Goal: Information Seeking & Learning: Learn about a topic

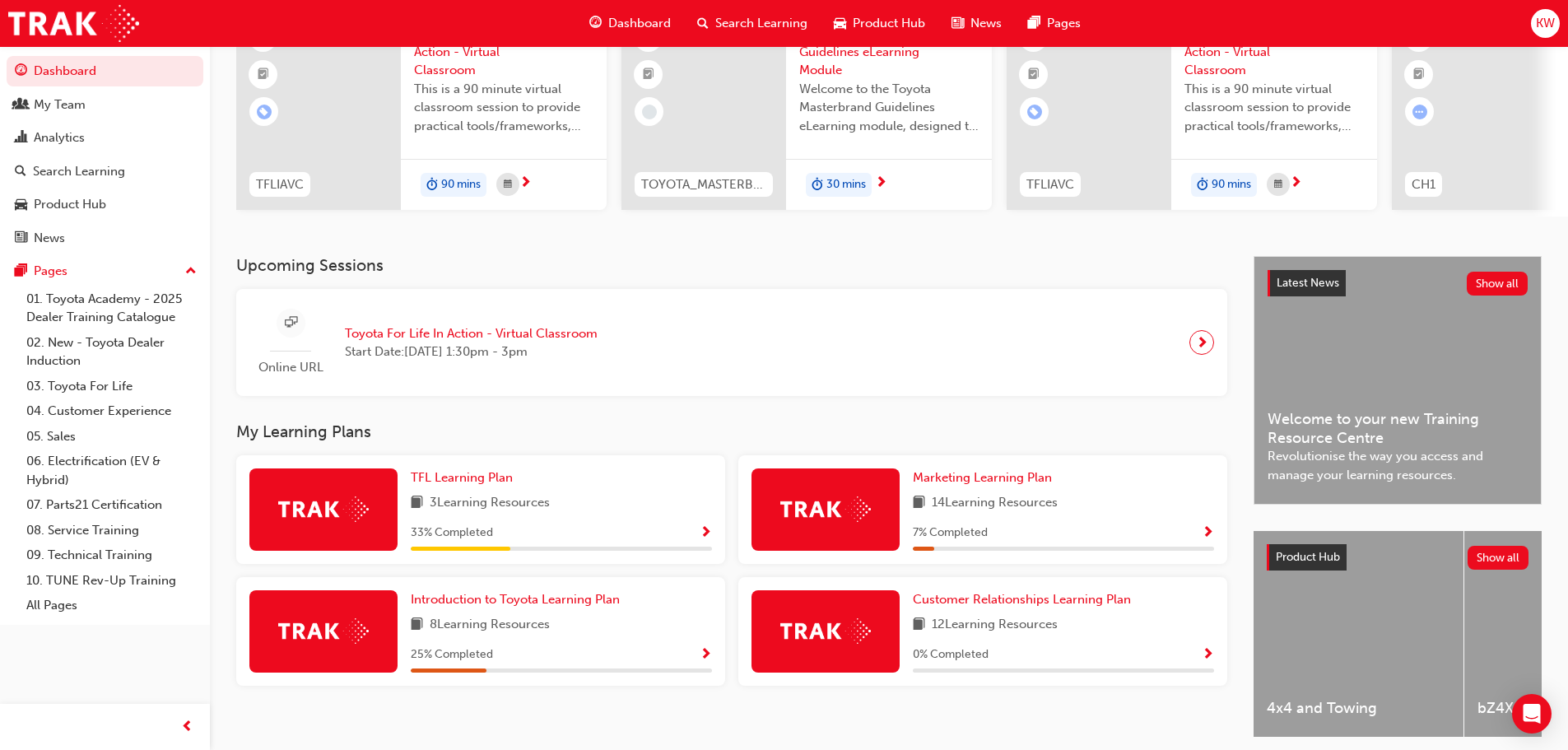
scroll to position [165, 0]
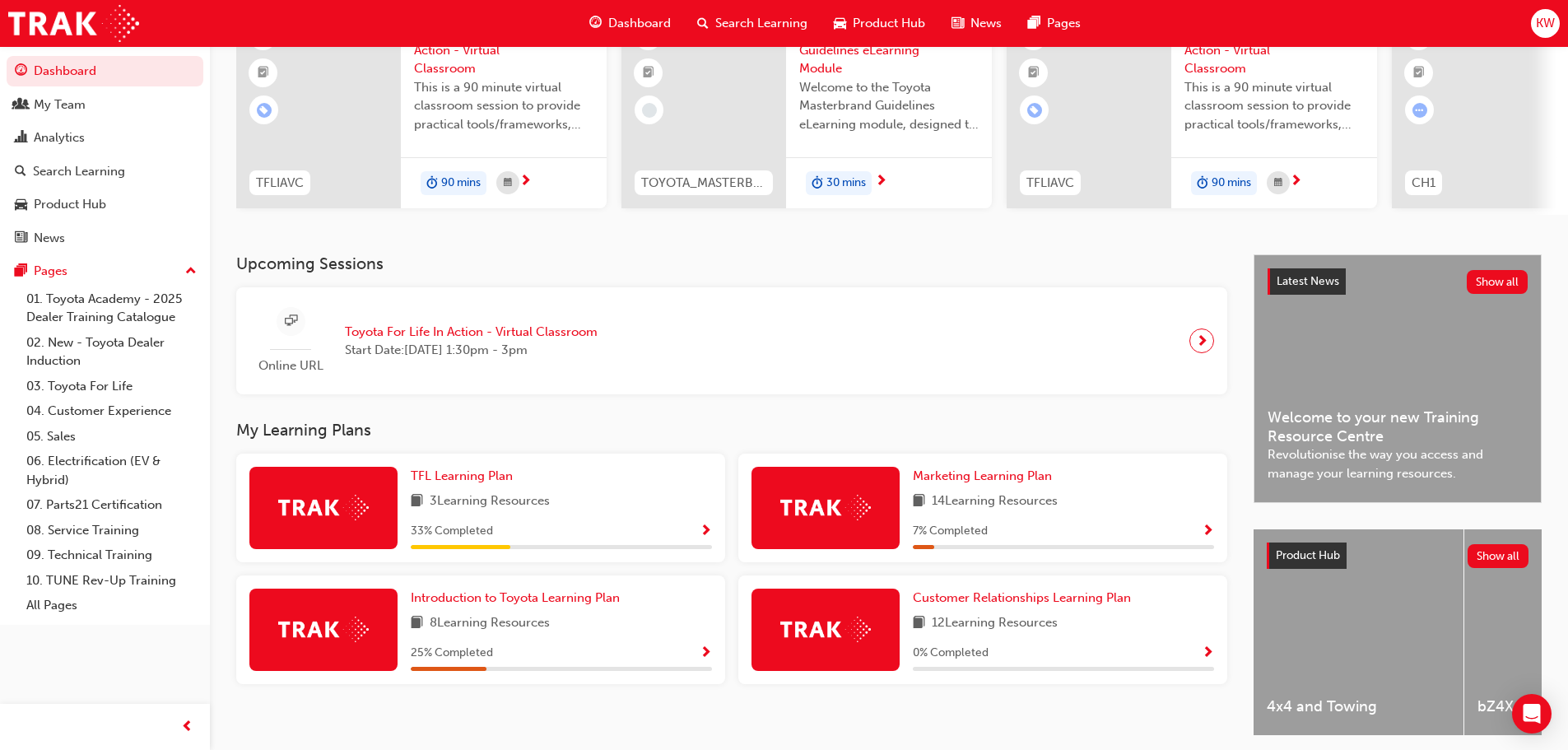
click at [701, 535] on span "Show Progress" at bounding box center [706, 531] width 13 height 14
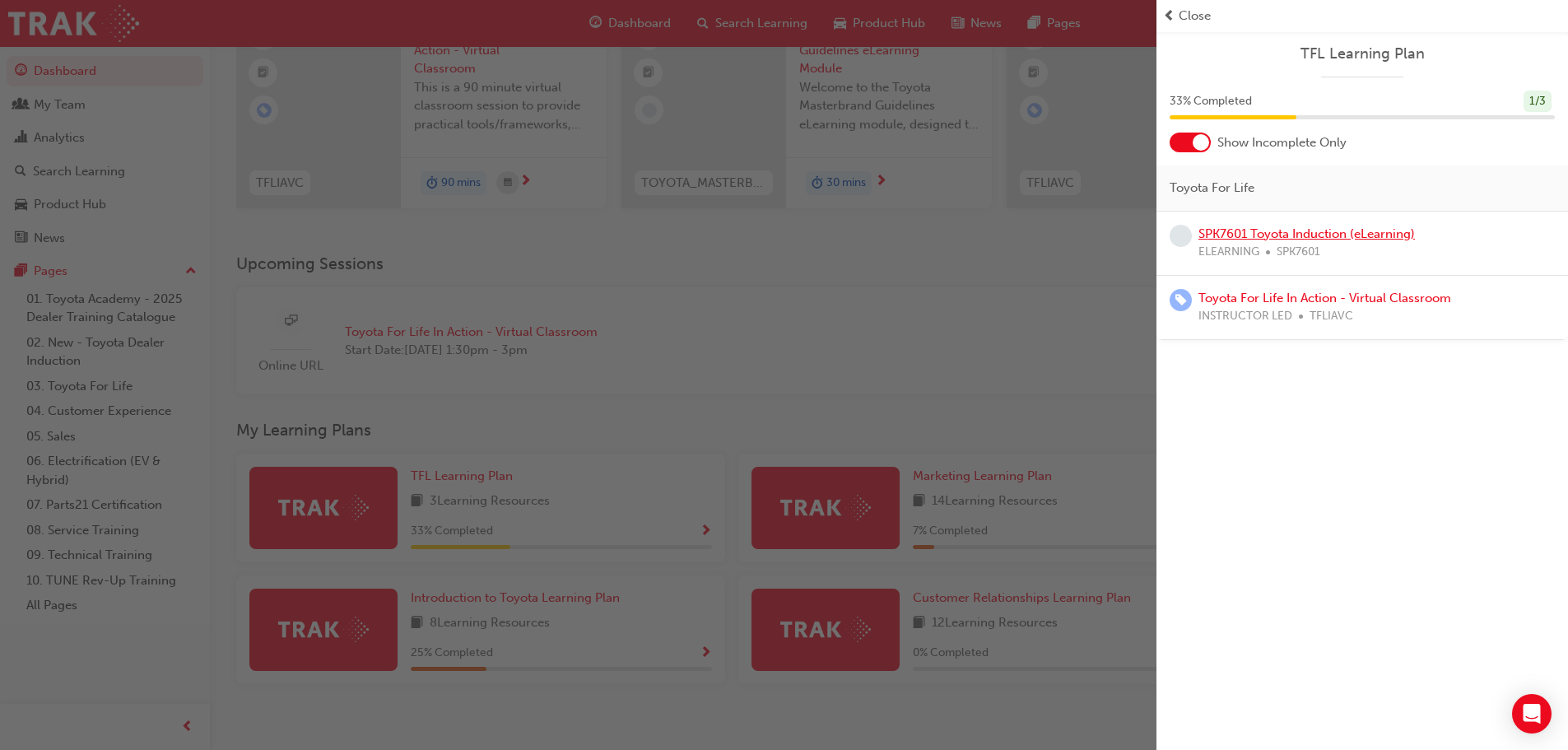
click at [1275, 234] on link "SPK7601 Toyota Induction (eLearning)" at bounding box center [1306, 233] width 217 height 14
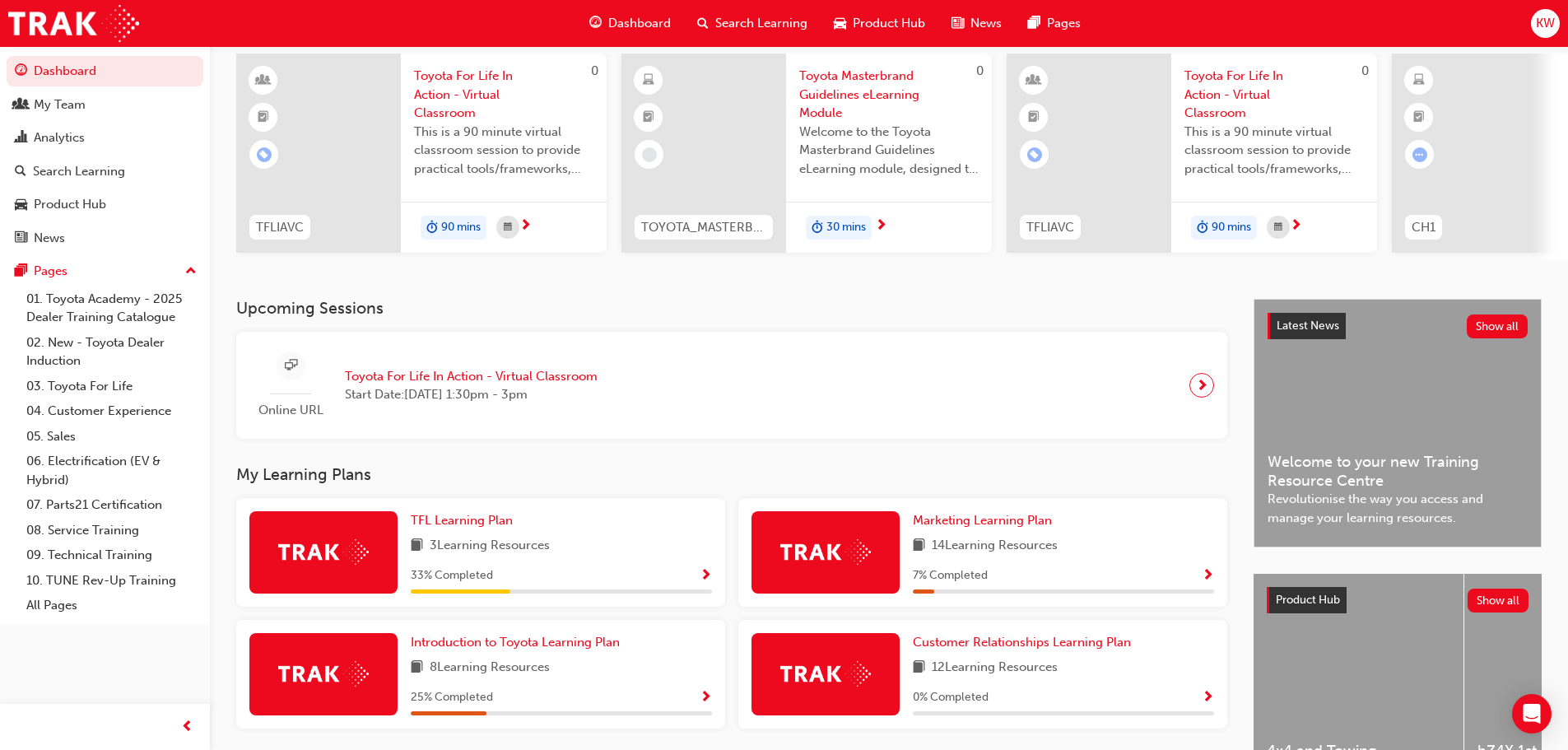
scroll to position [234, 0]
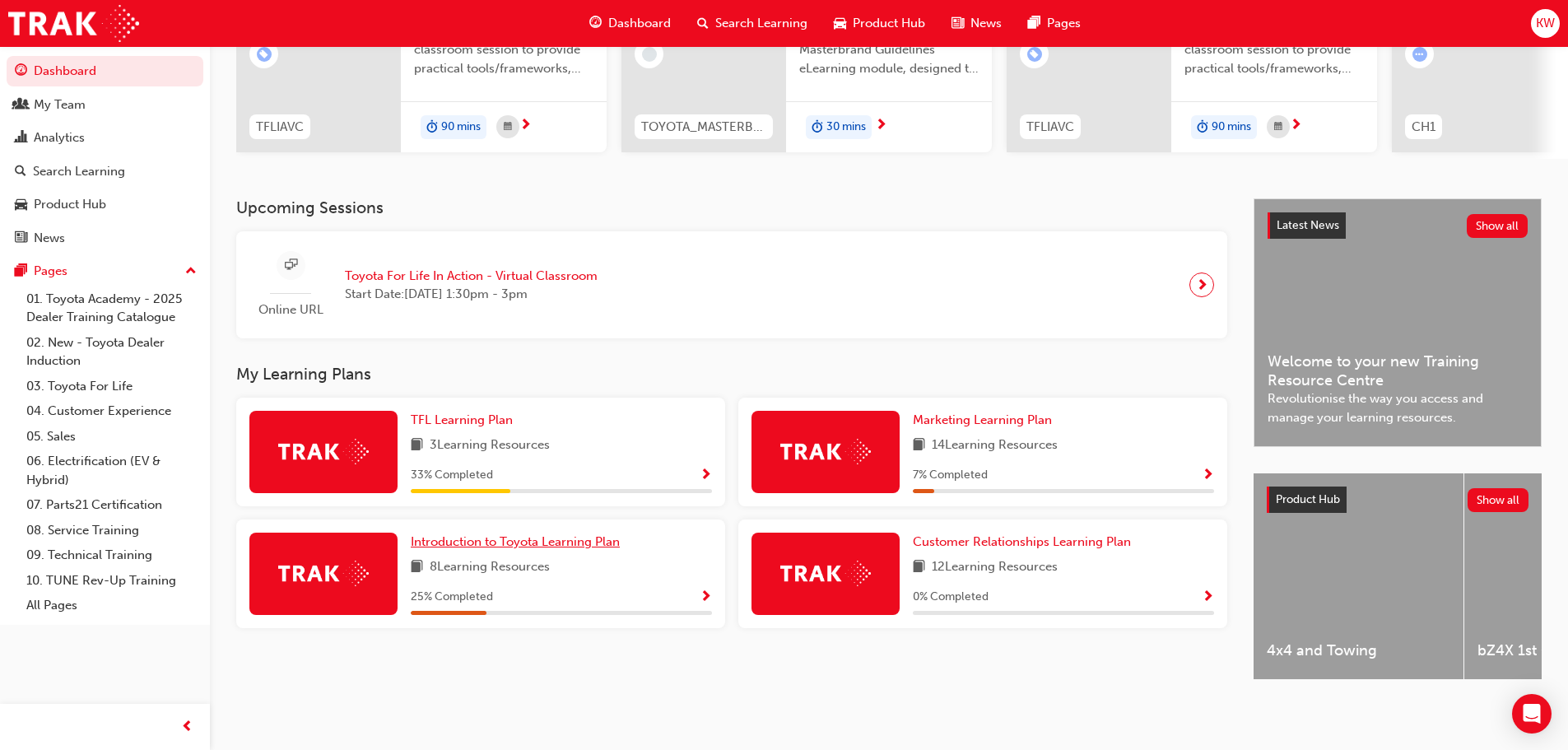
click at [560, 534] on span "Introduction to Toyota Learning Plan" at bounding box center [515, 541] width 209 height 14
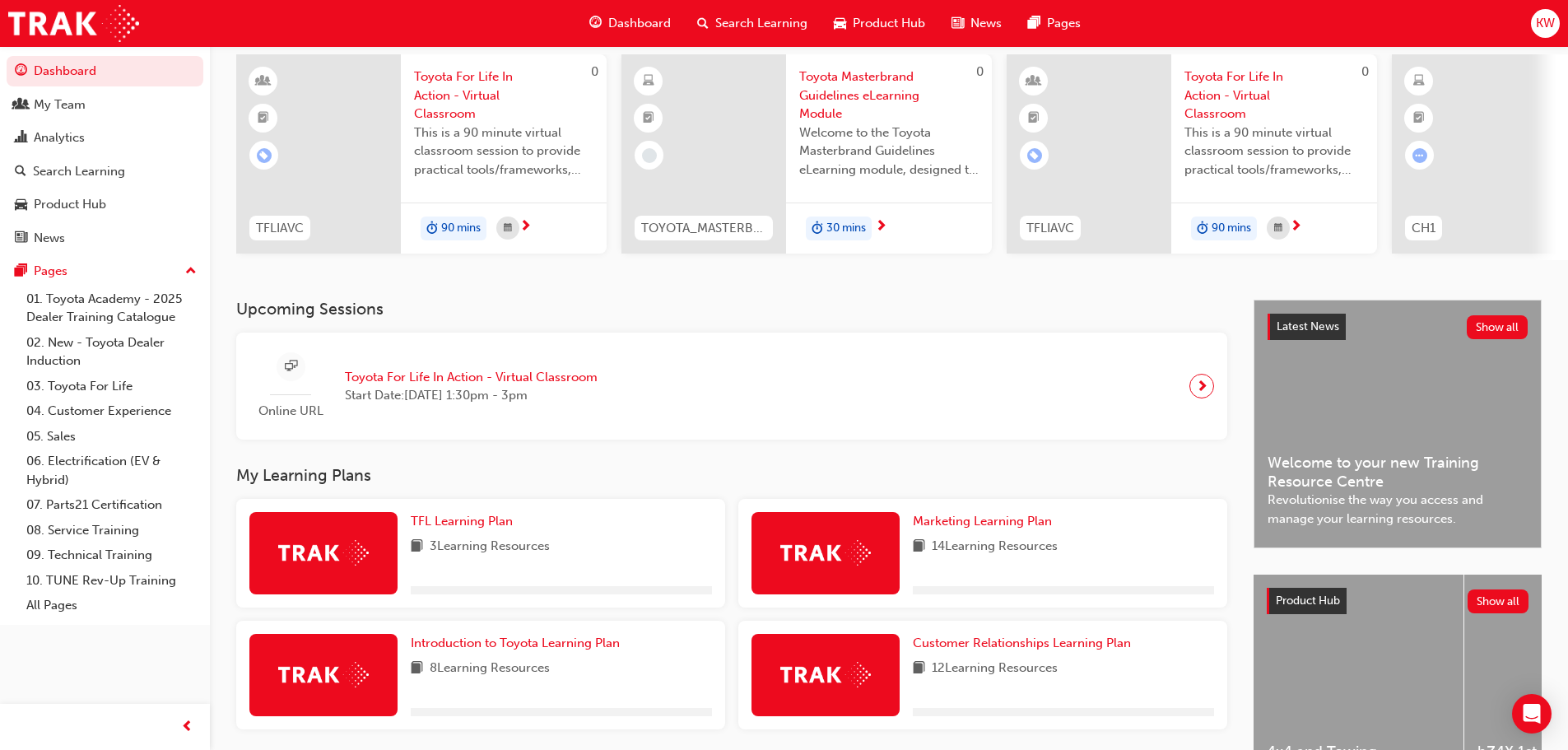
scroll to position [234, 0]
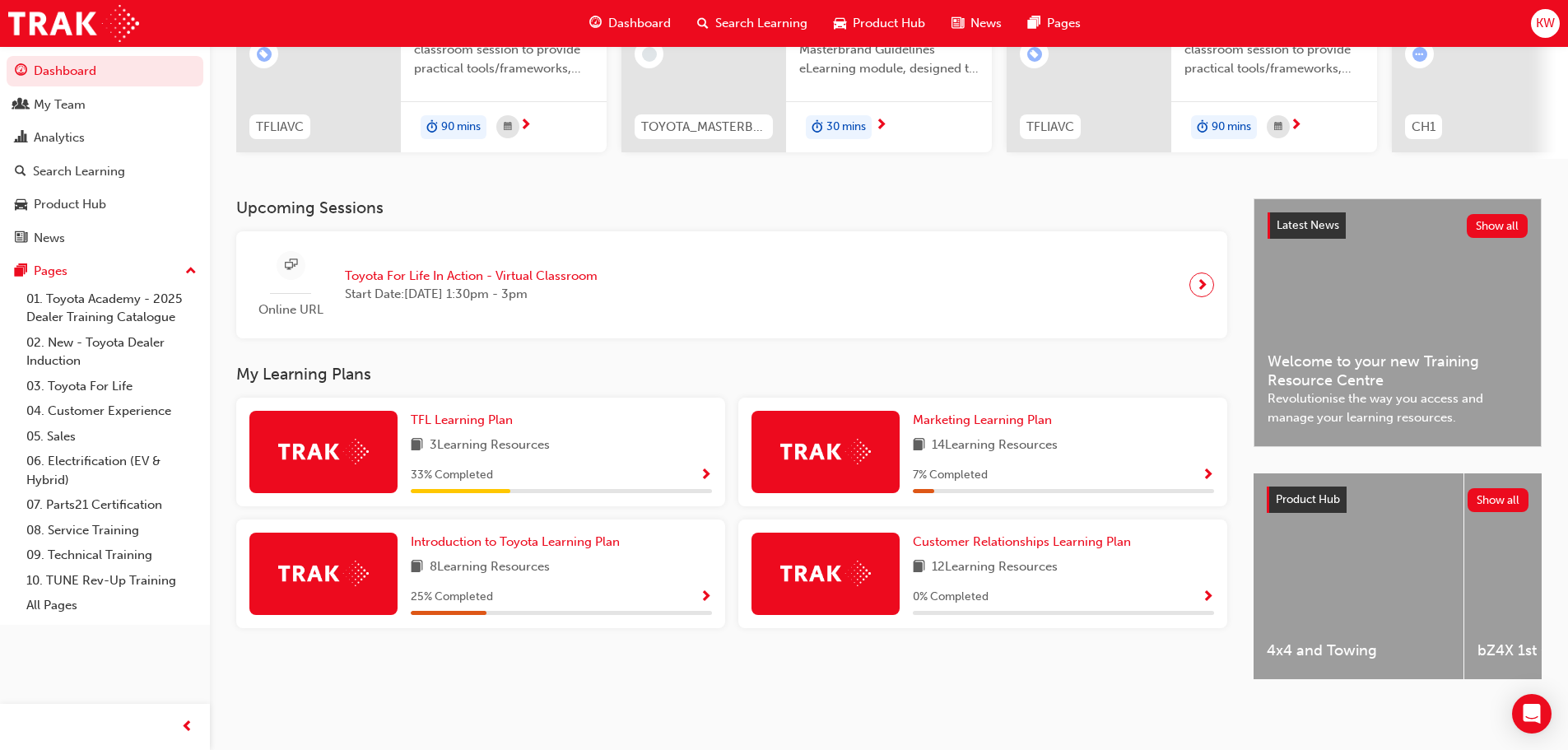
click at [1008, 525] on div "Customer Relationships Learning Plan 12 Learning Resources 0 % Completed" at bounding box center [982, 574] width 489 height 109
click at [1008, 534] on span "Customer Relationships Learning Plan" at bounding box center [1022, 541] width 219 height 14
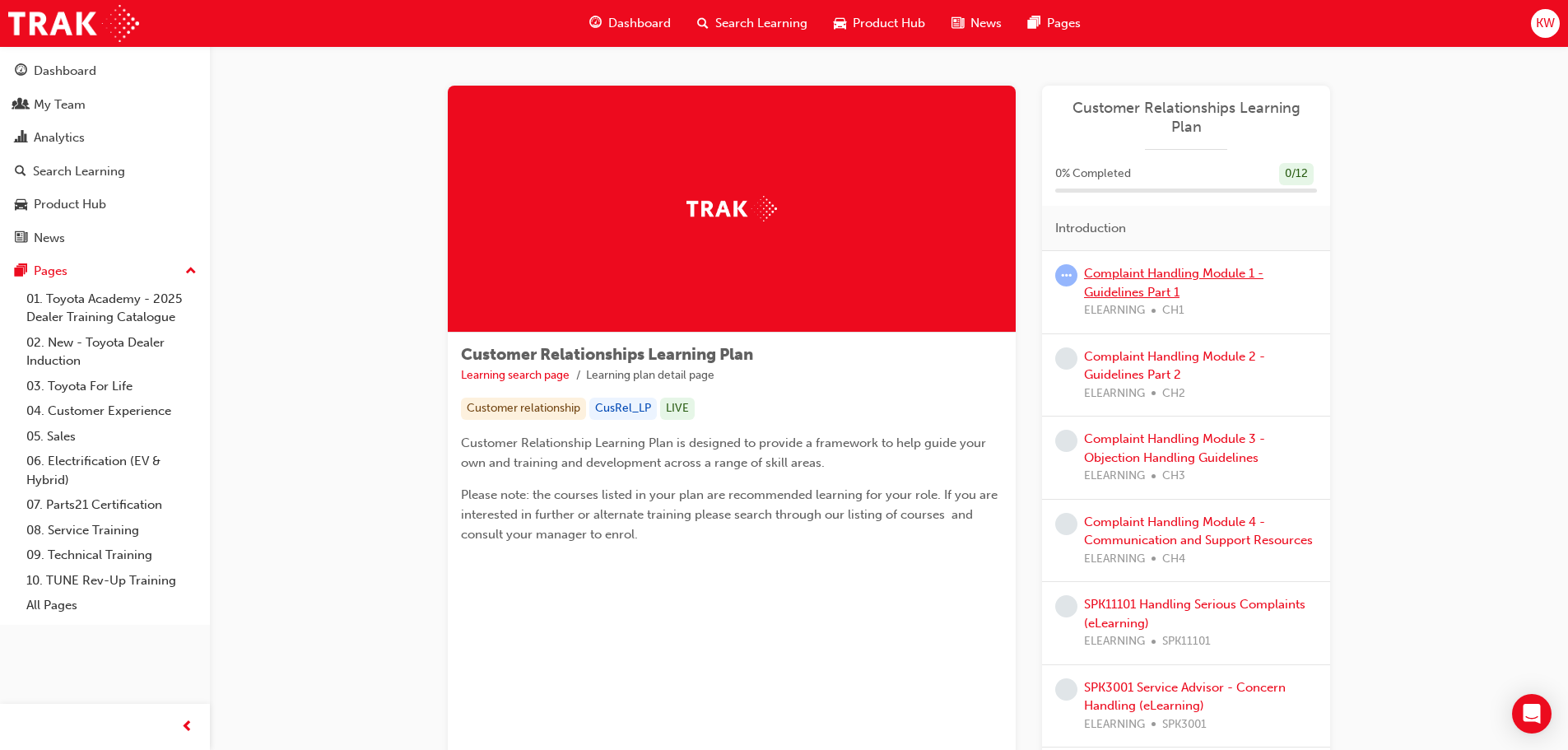
click at [1141, 266] on link "Complaint Handling Module 1 - Guidelines Part 1" at bounding box center [1173, 283] width 179 height 34
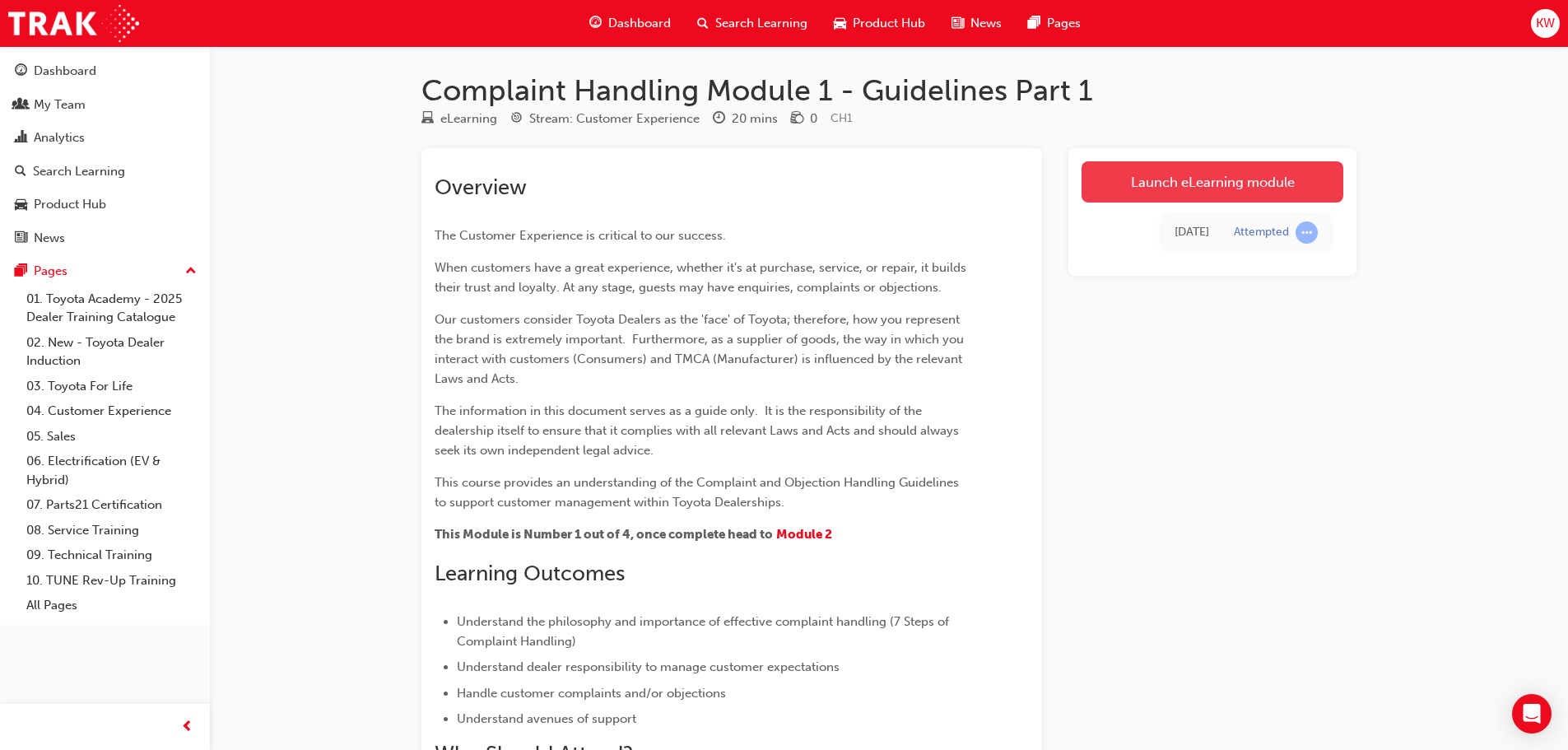
click at [1171, 179] on link "Launch eLearning module" at bounding box center [1213, 182] width 262 height 41
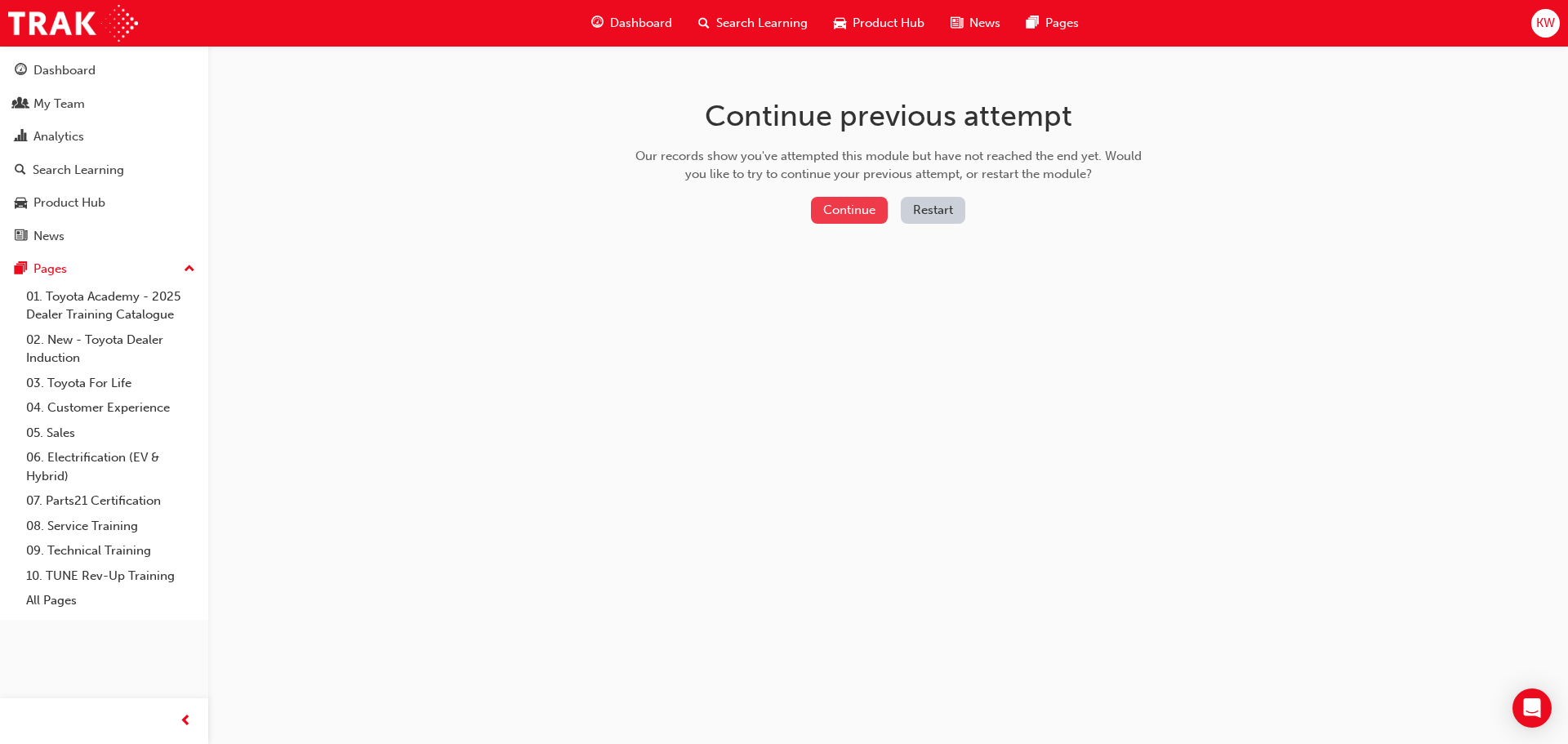
click at [851, 213] on button "Continue" at bounding box center [849, 210] width 77 height 27
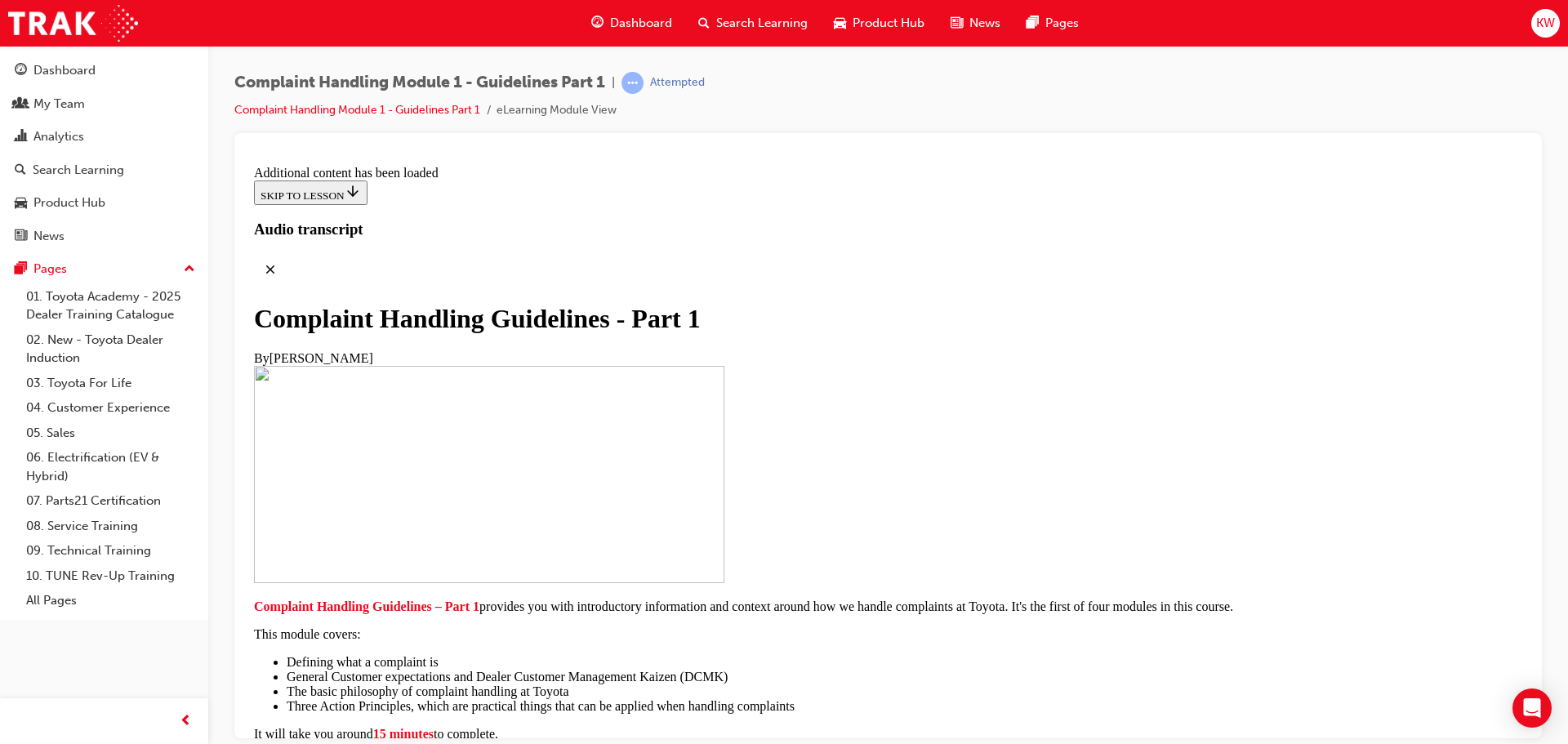
scroll to position [1163, 0]
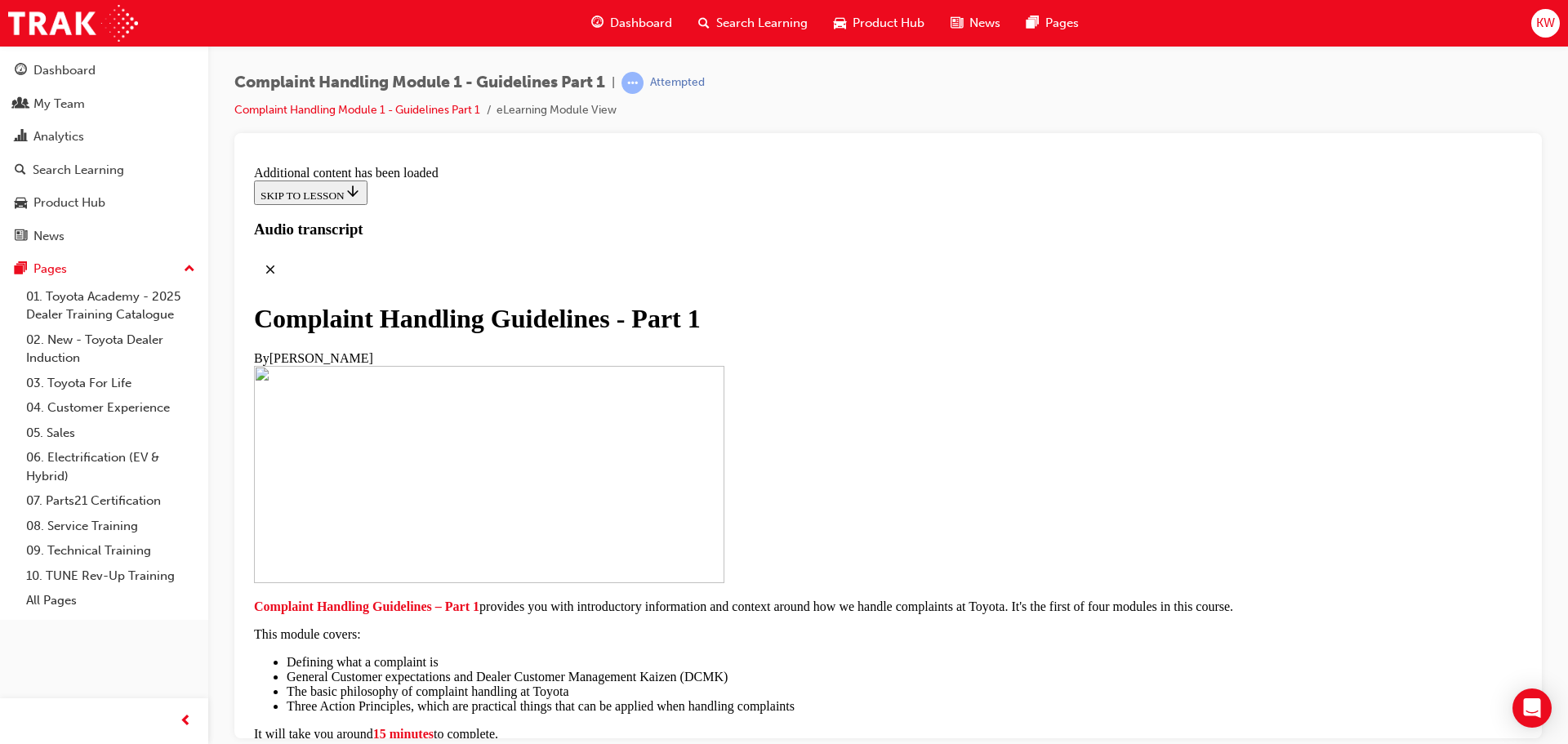
scroll to position [1951, 0]
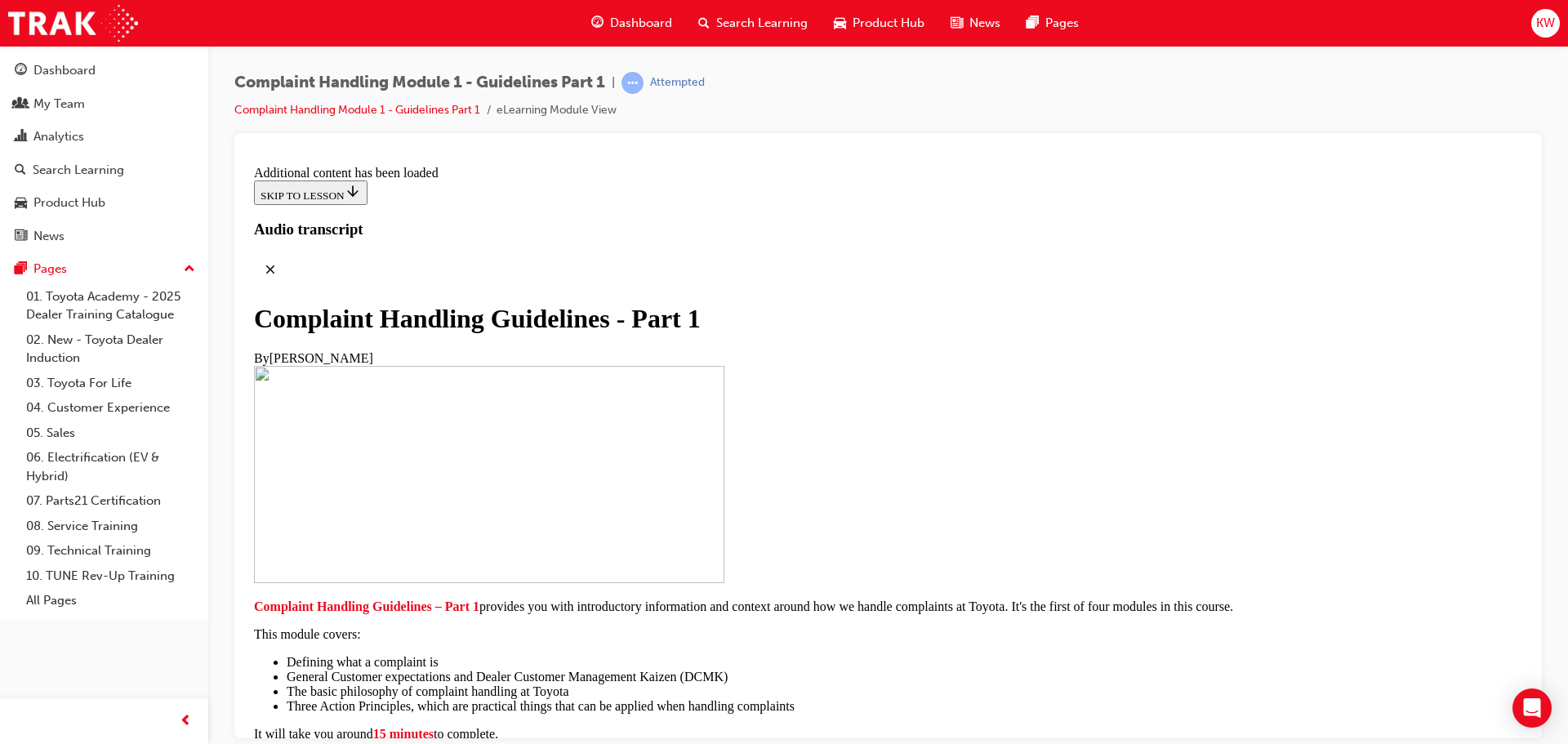
scroll to position [6026, 0]
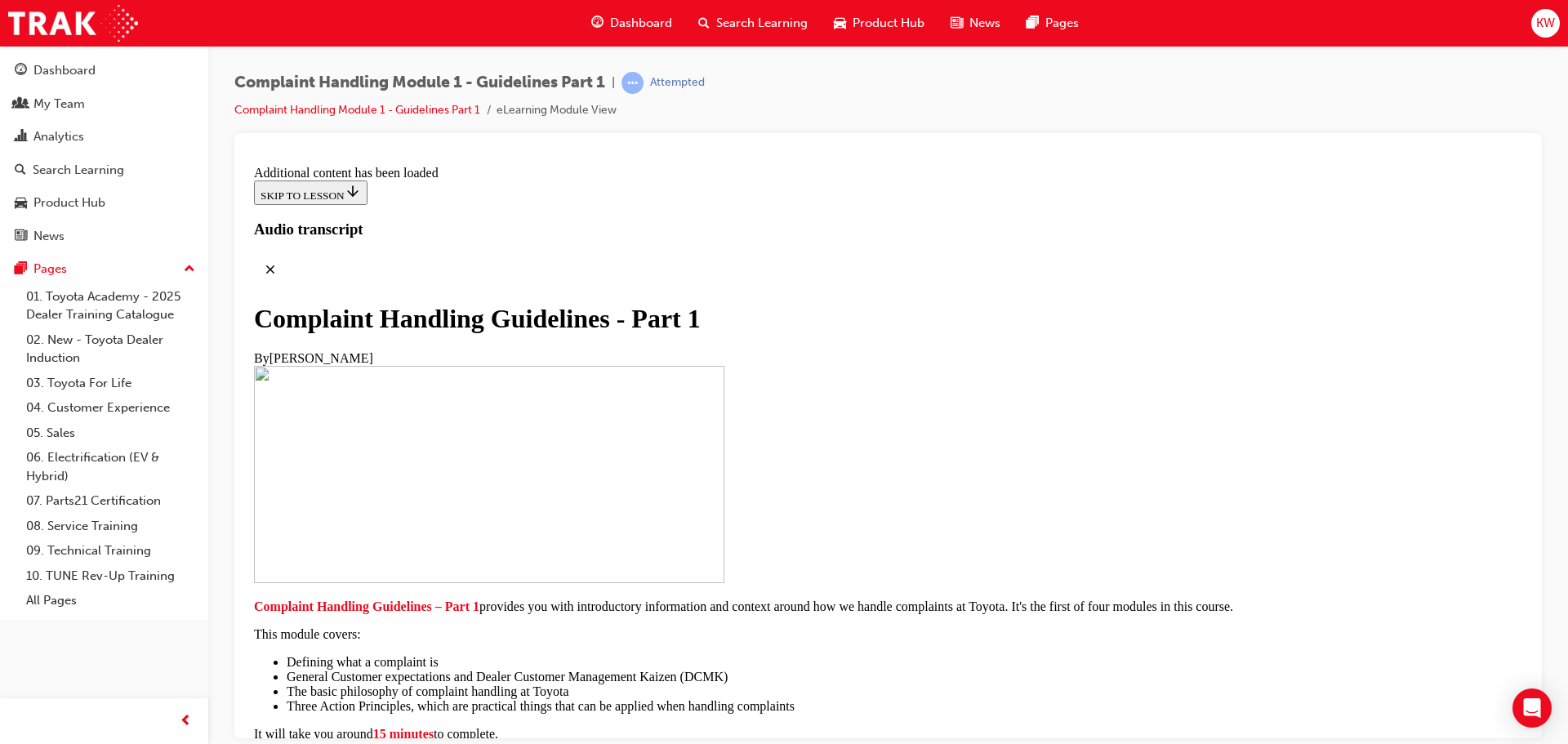
scroll to position [6865, 0]
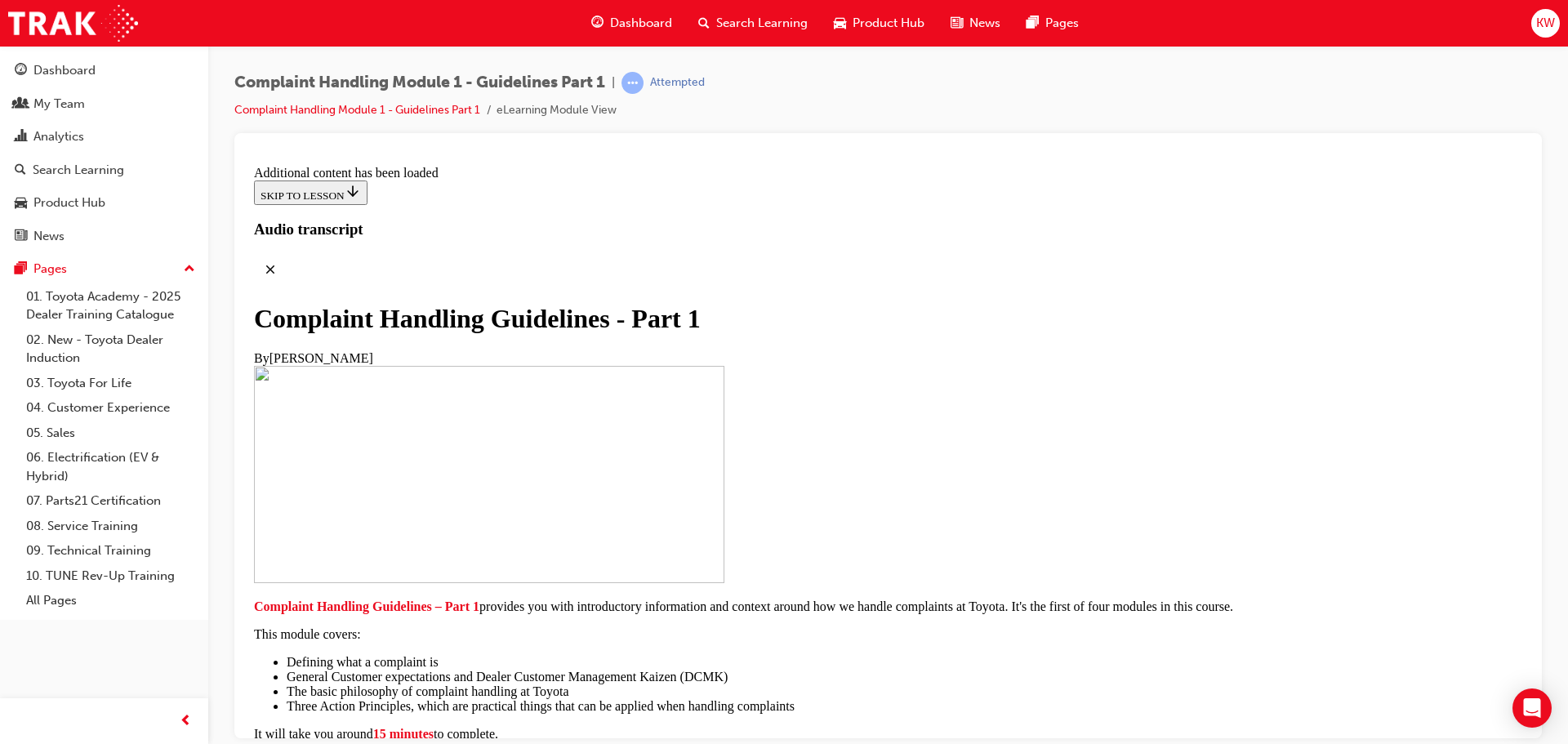
scroll to position [7387, 0]
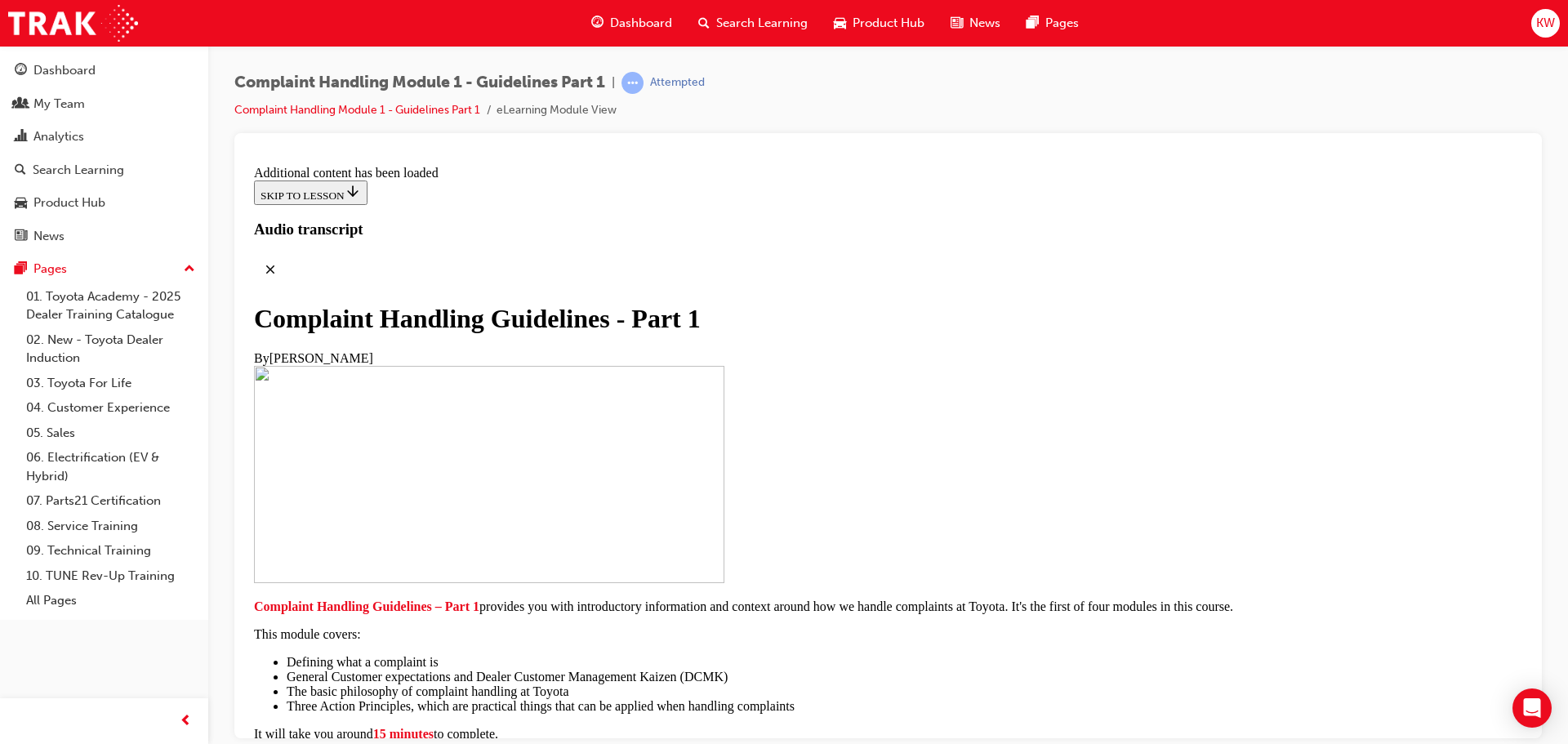
scroll to position [9249, 0]
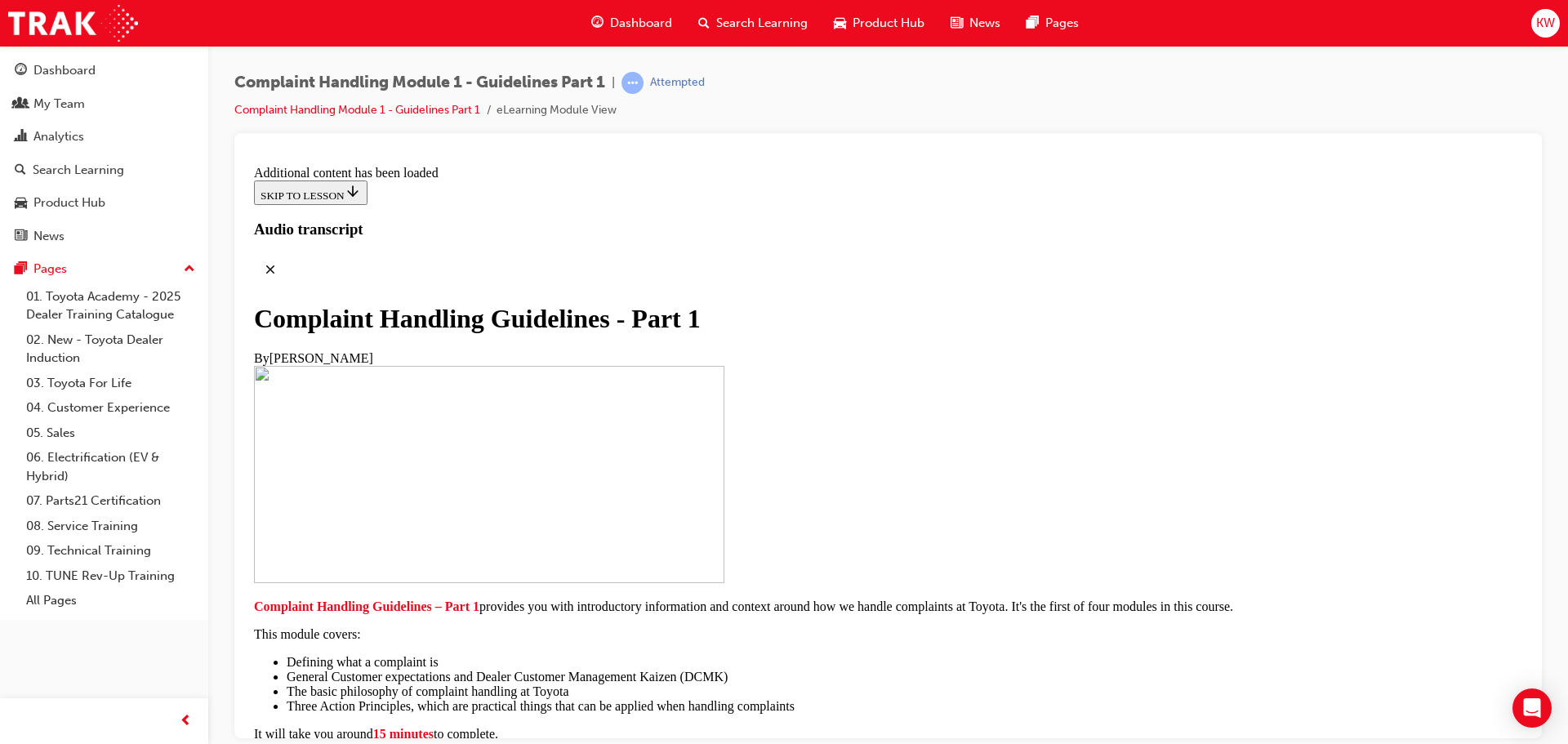
radio input "true"
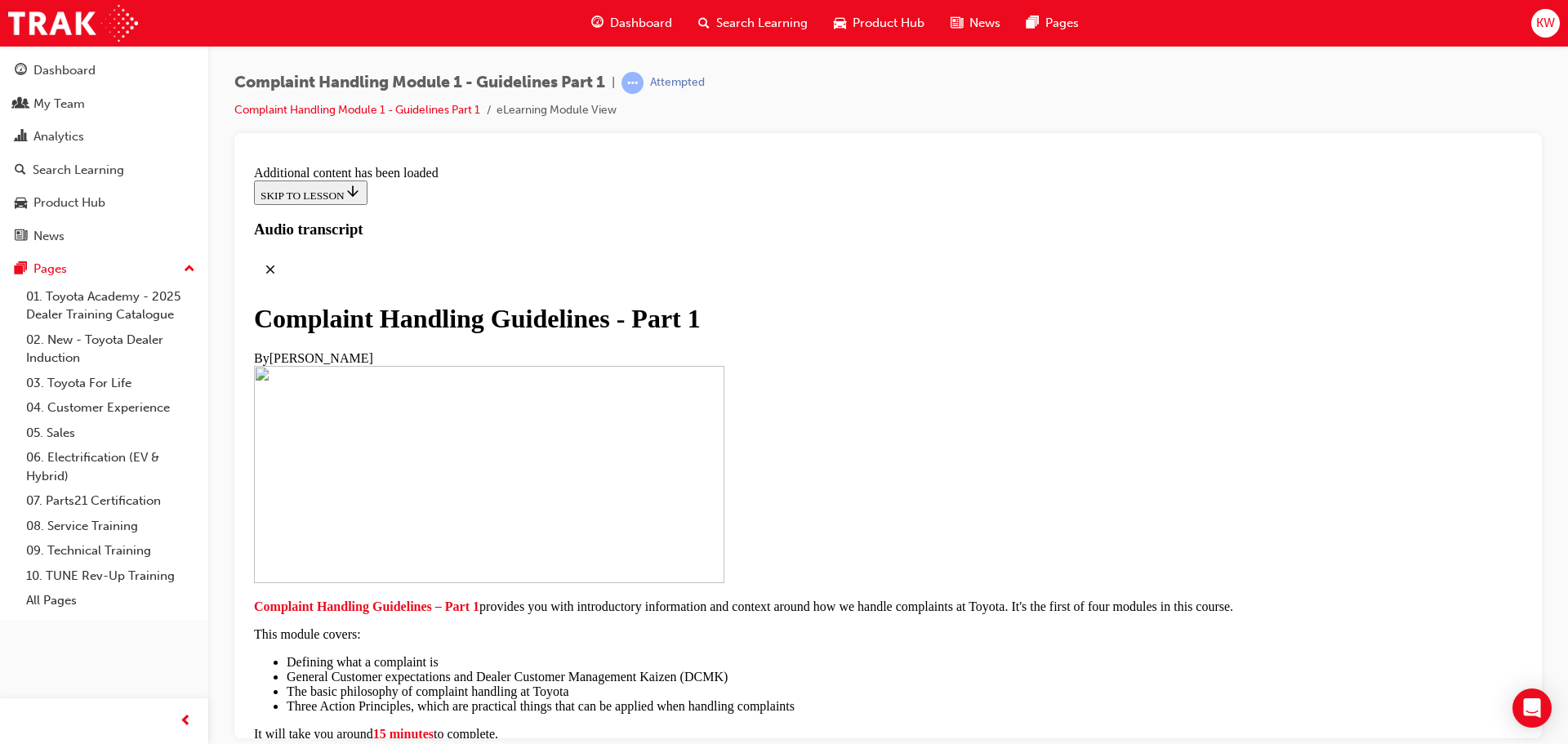
scroll to position [11276, 0]
